Goal: Find specific page/section: Find specific page/section

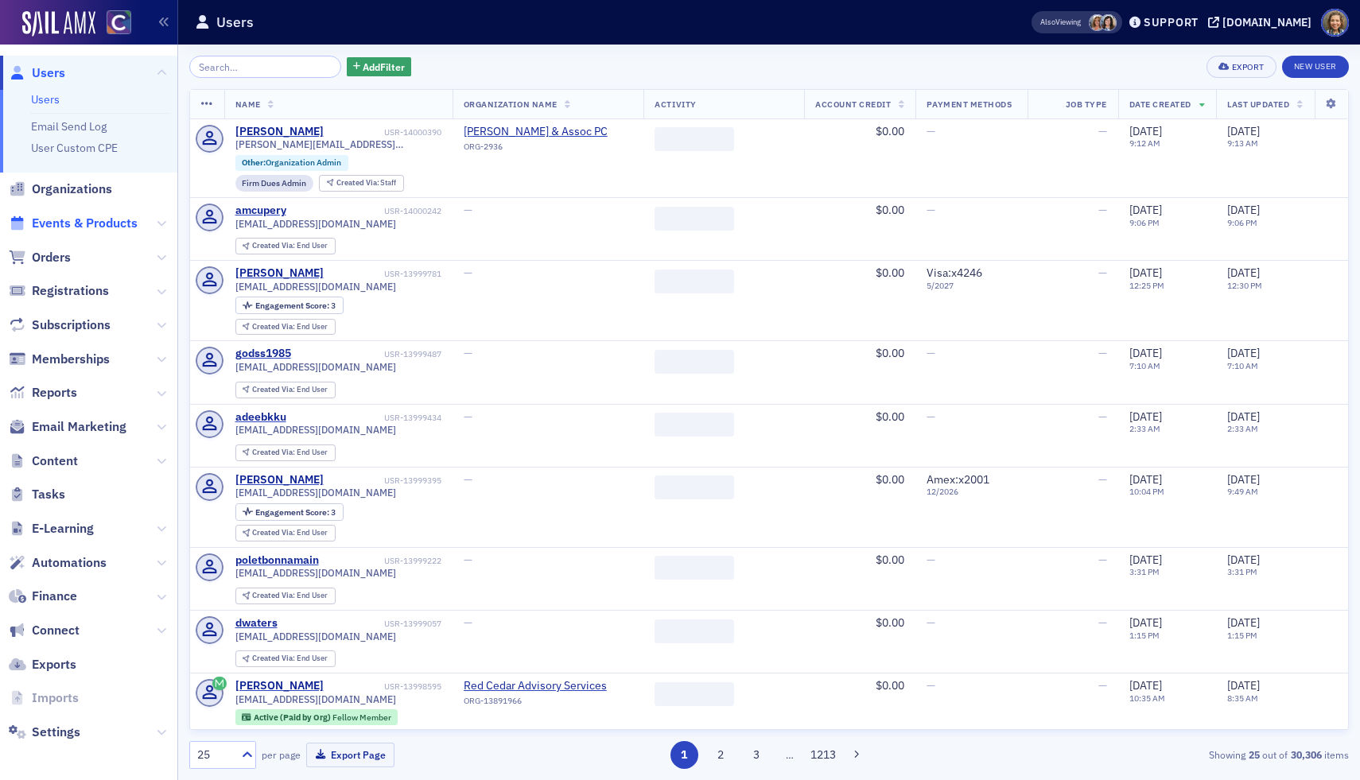
click at [68, 220] on span "Events & Products" at bounding box center [85, 223] width 106 height 17
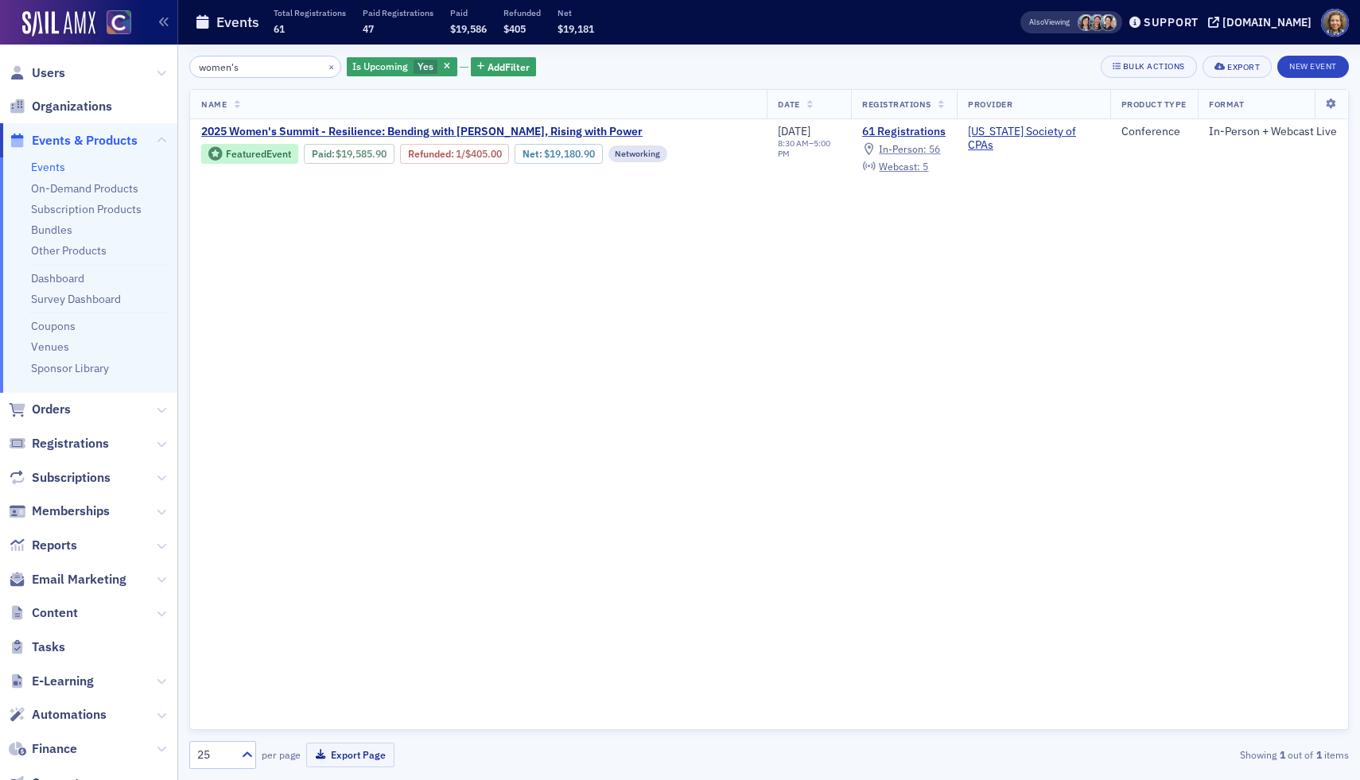
drag, startPoint x: 270, startPoint y: 71, endPoint x: 37, endPoint y: 37, distance: 236.2
click at [49, 52] on div "Users Organizations Events & Products Events On-Demand Products Subscription Pr…" at bounding box center [680, 390] width 1360 height 780
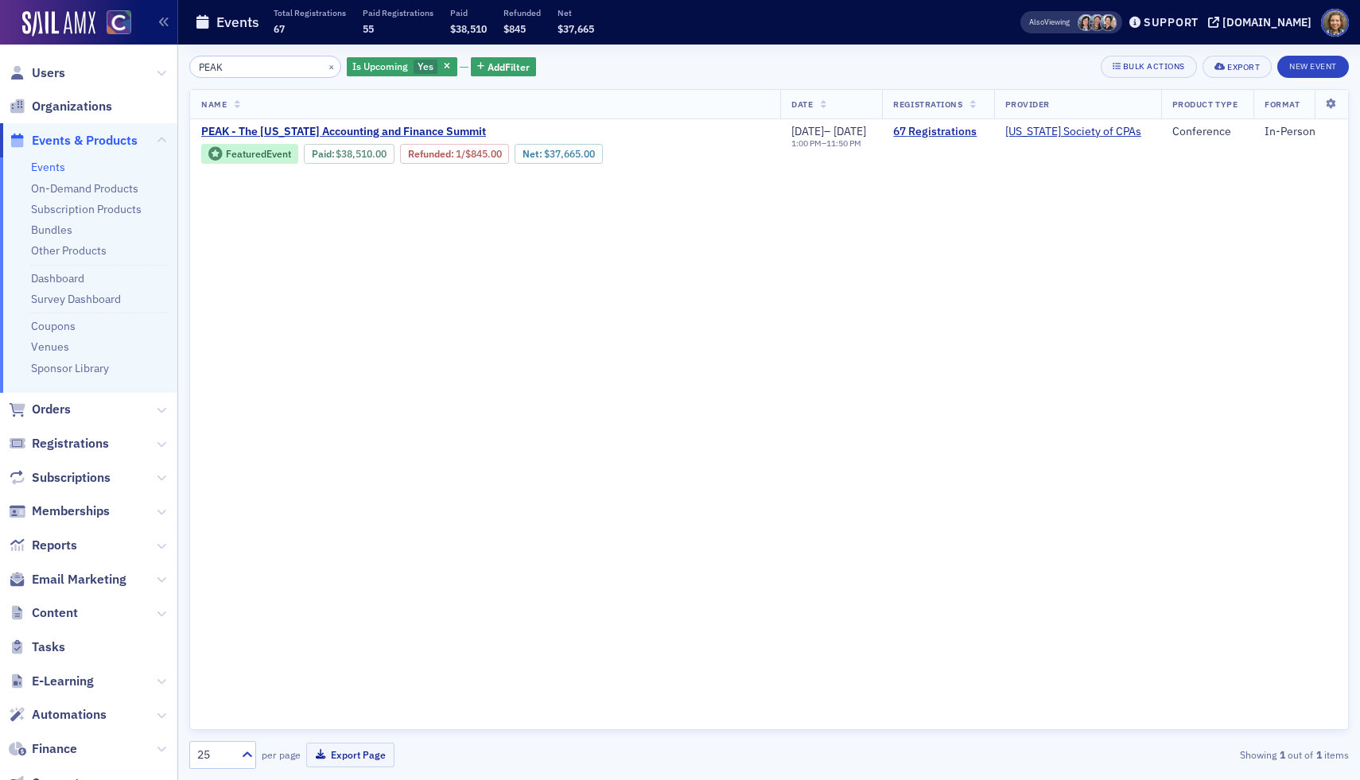
type input "PEAK"
